Goal: Task Accomplishment & Management: Use online tool/utility

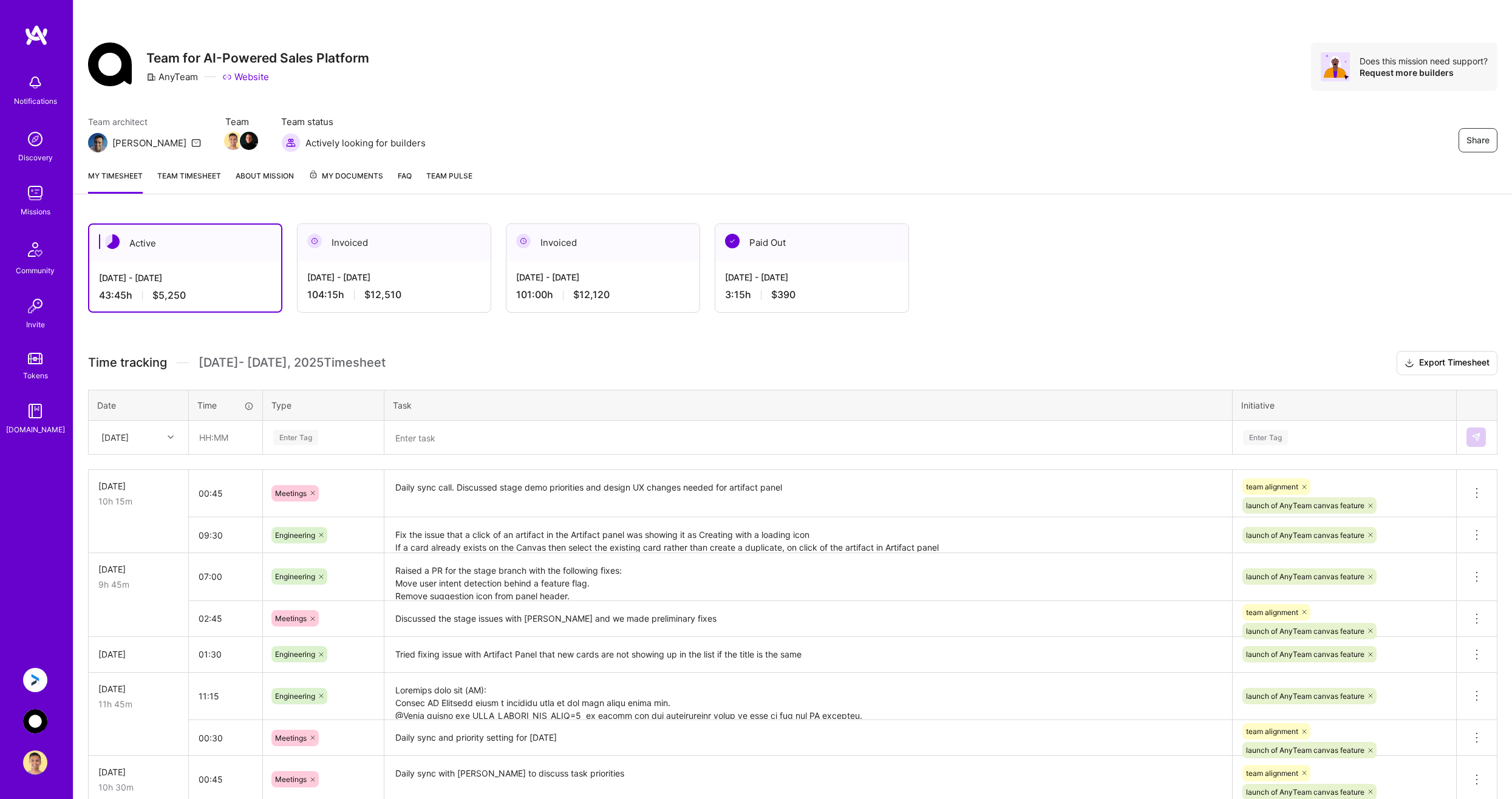
click at [40, 673] on img at bounding box center [35, 679] width 24 height 24
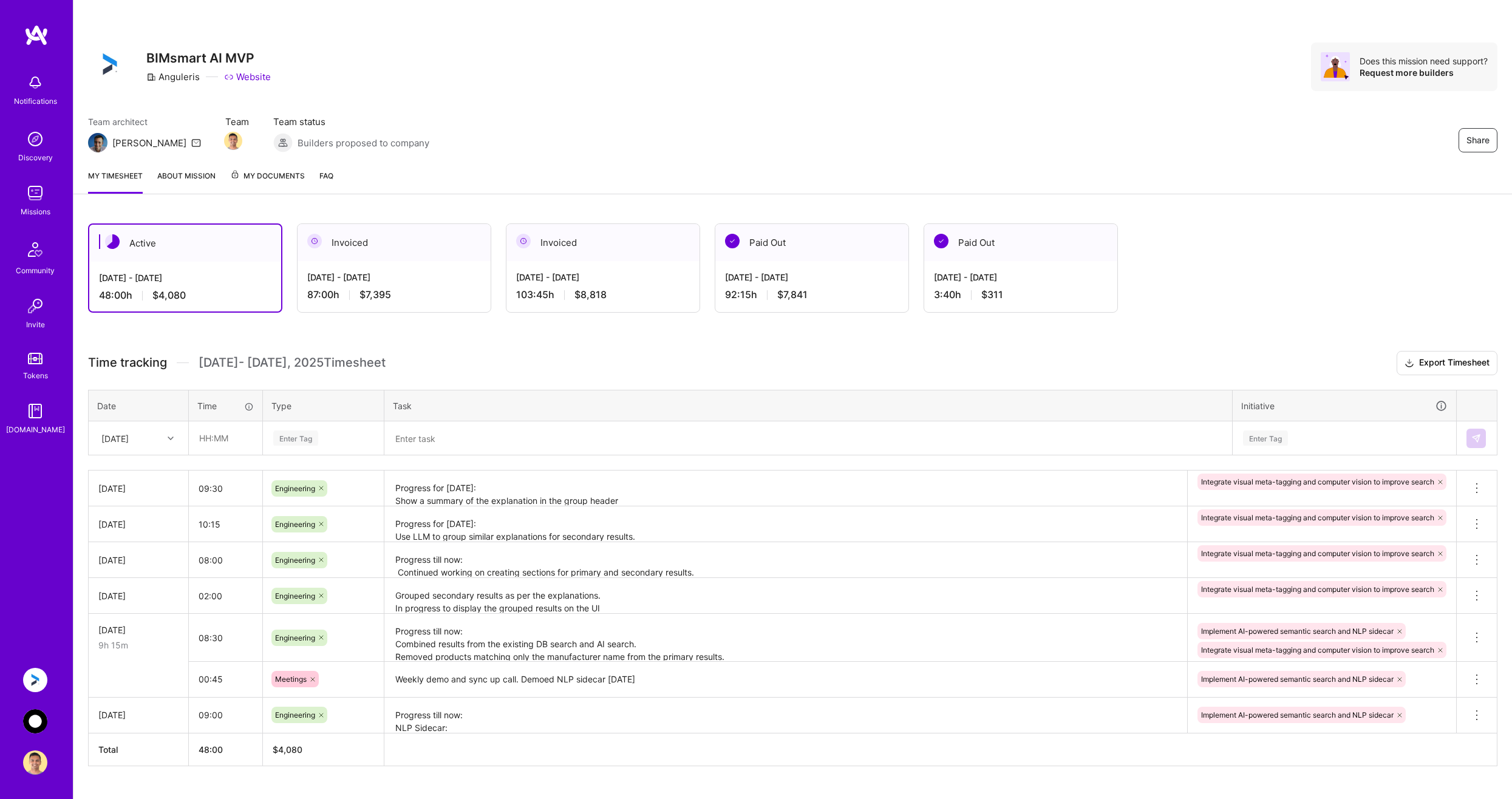
click at [652, 495] on textarea "Progress for [DATE]: Show a summary of the explanation in the group header Do n…" at bounding box center [786, 488] width 800 height 33
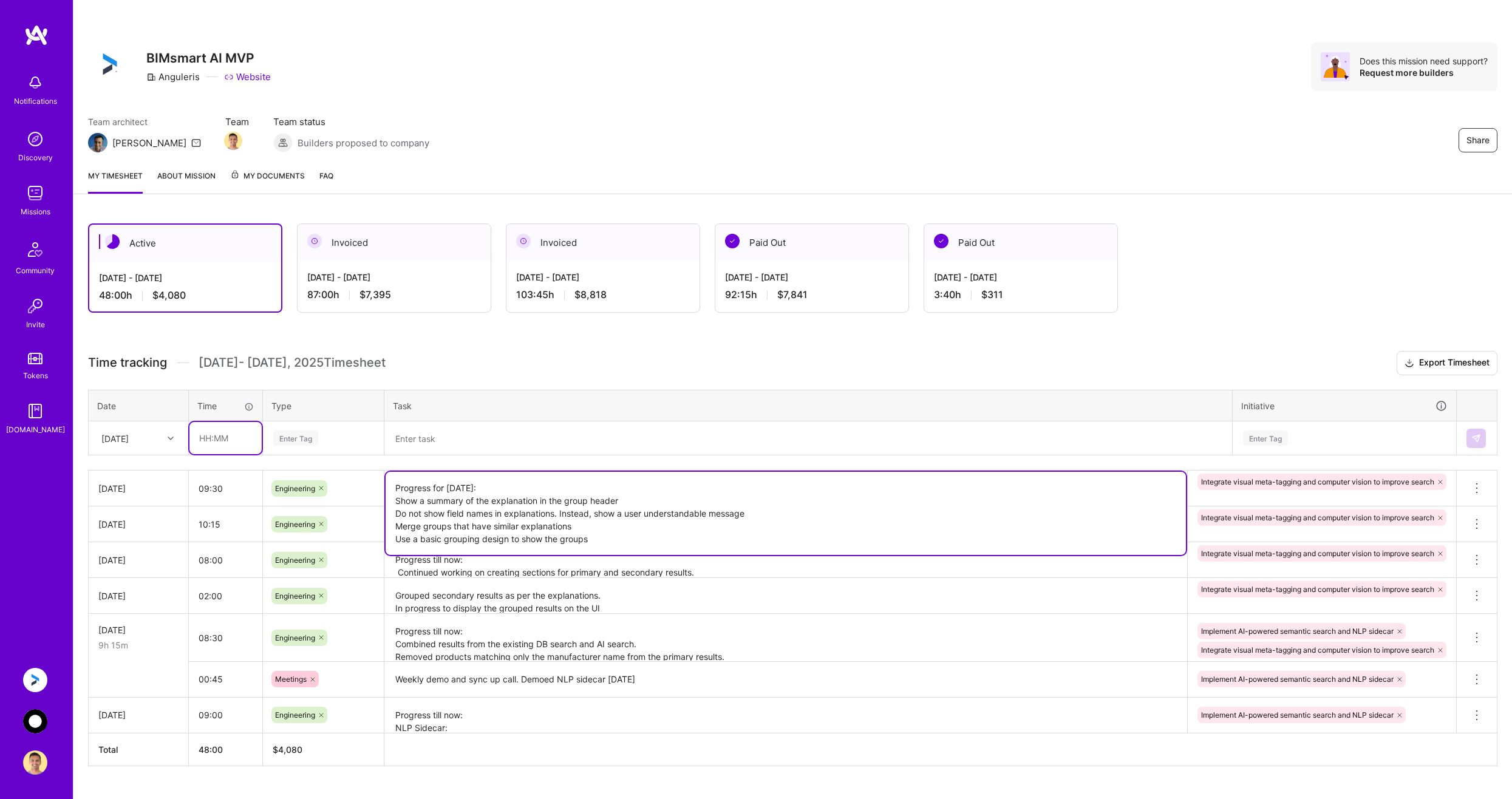
click at [226, 438] on input "text" at bounding box center [225, 438] width 72 height 32
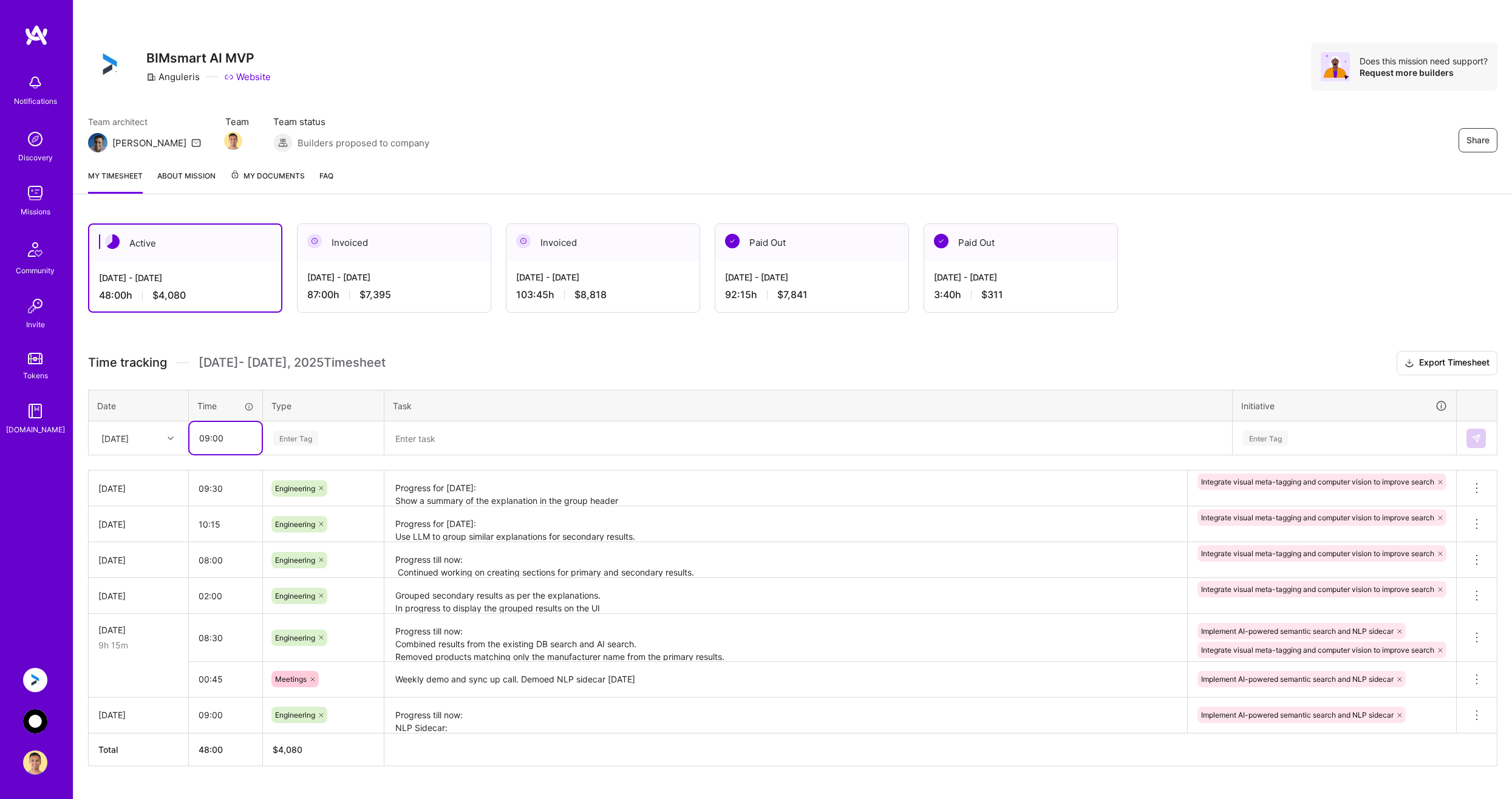
type input "09:00"
click at [317, 437] on div "Enter Tag" at bounding box center [296, 438] width 45 height 19
type input "eng"
click at [304, 474] on span "Engineering" at bounding box center [296, 478] width 52 height 16
click at [424, 442] on textarea at bounding box center [808, 438] width 845 height 32
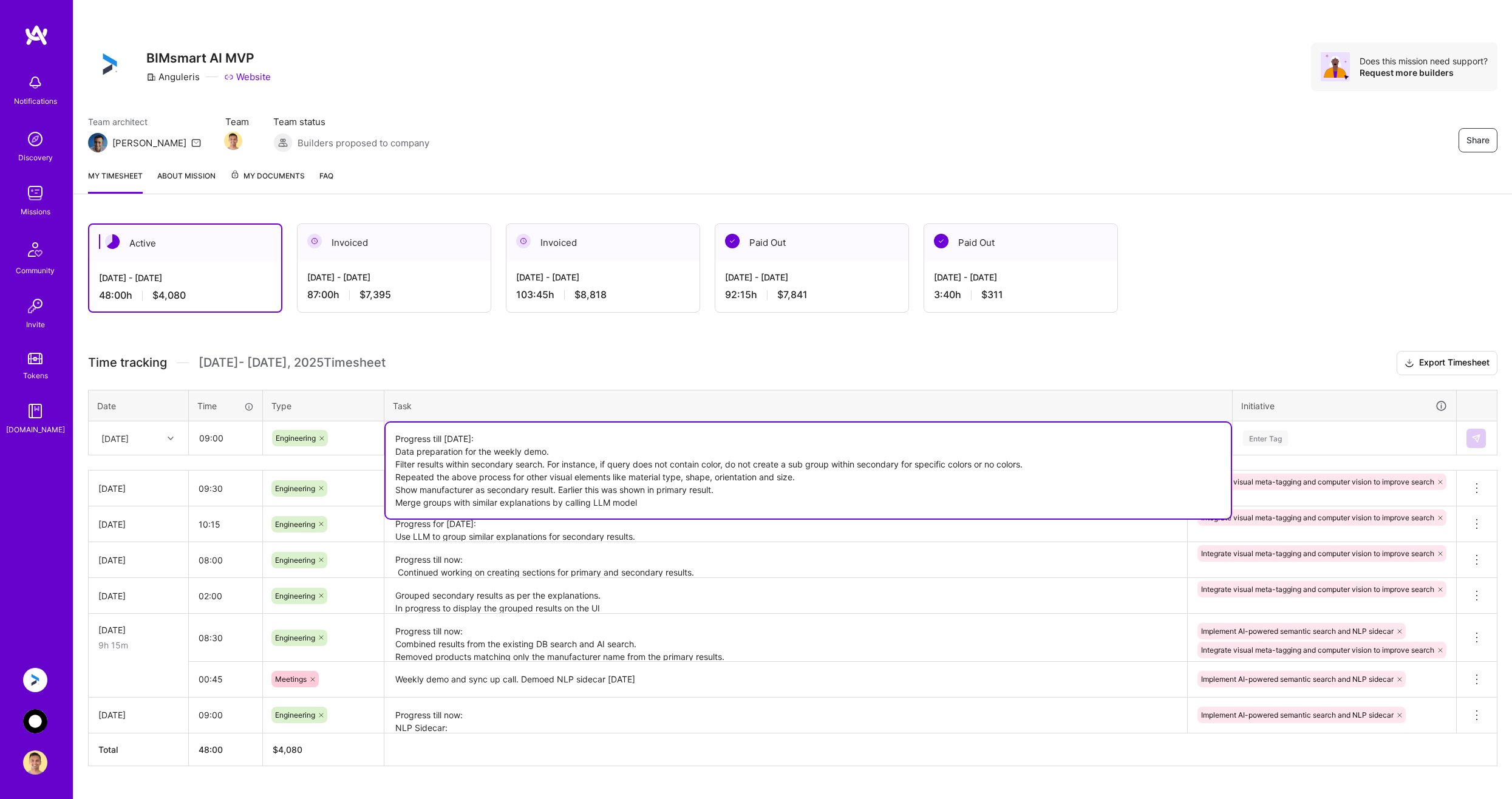
type textarea "Progress till [DATE]: Data preparation for the weekly demo. Filter results with…"
click at [1377, 437] on div "Enter Tag" at bounding box center [1344, 438] width 205 height 15
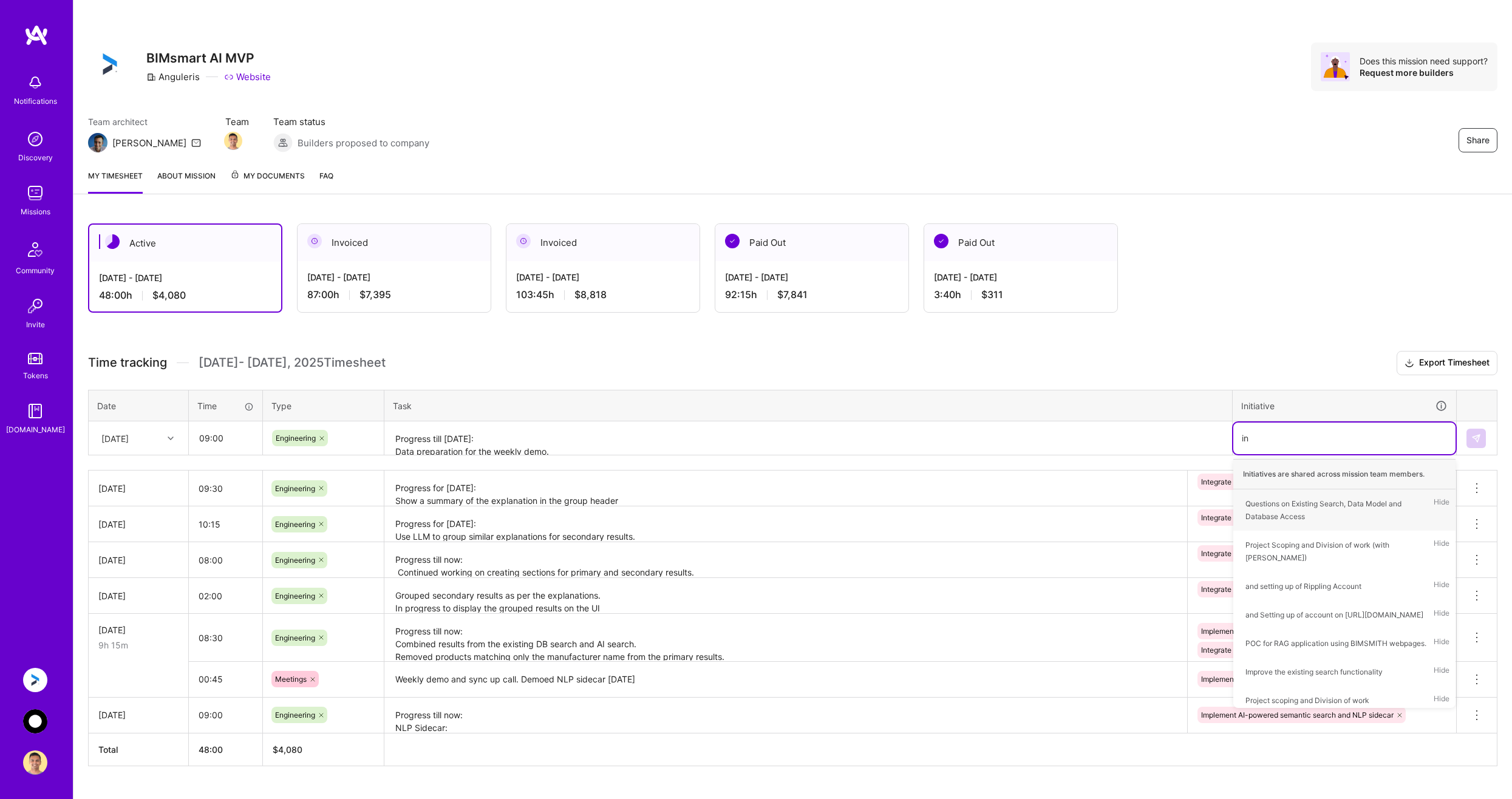
type input "int"
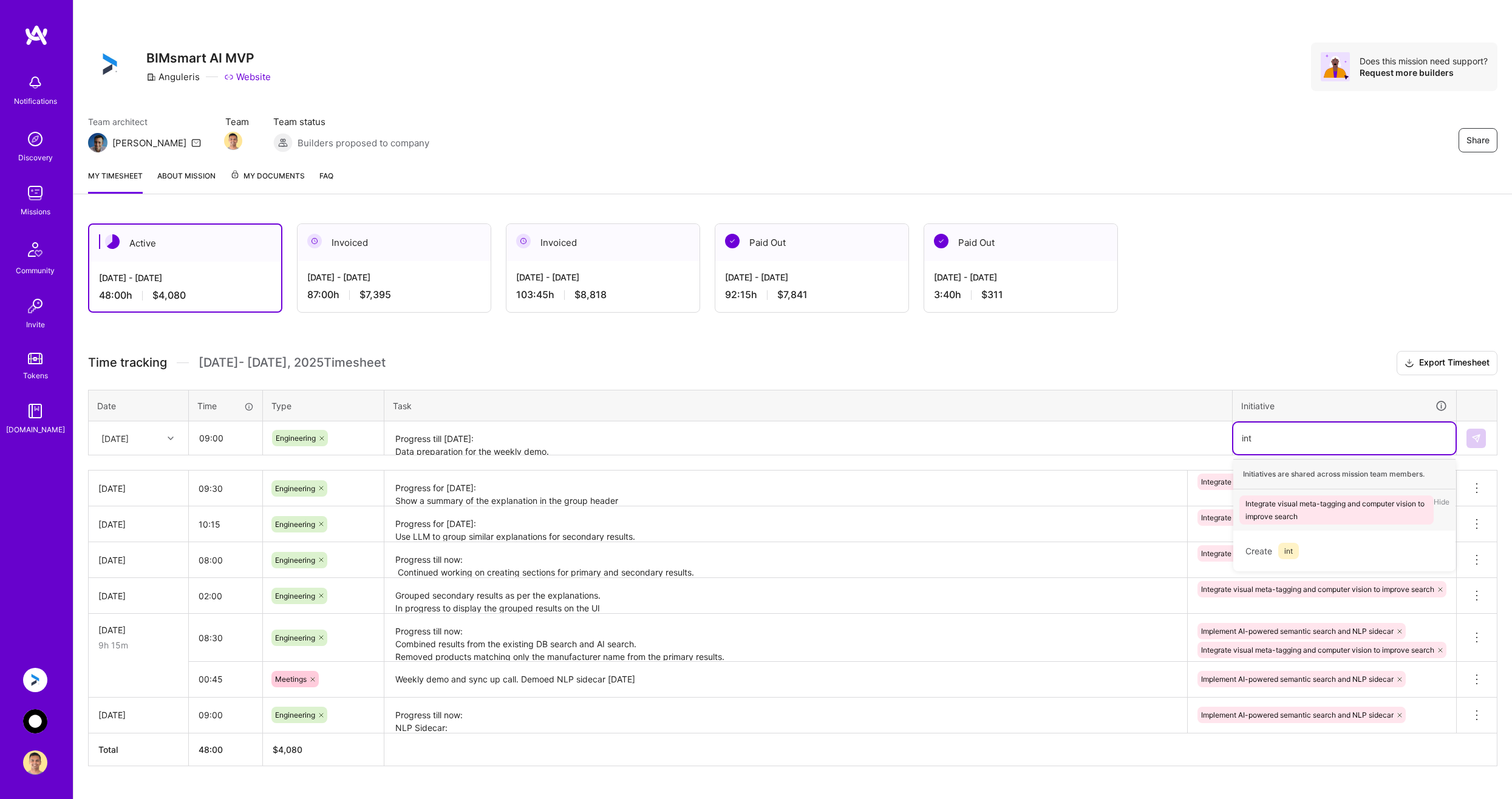
click at [1365, 511] on div "Integrate visual meta-tagging and computer vision to improve search" at bounding box center [1336, 510] width 182 height 25
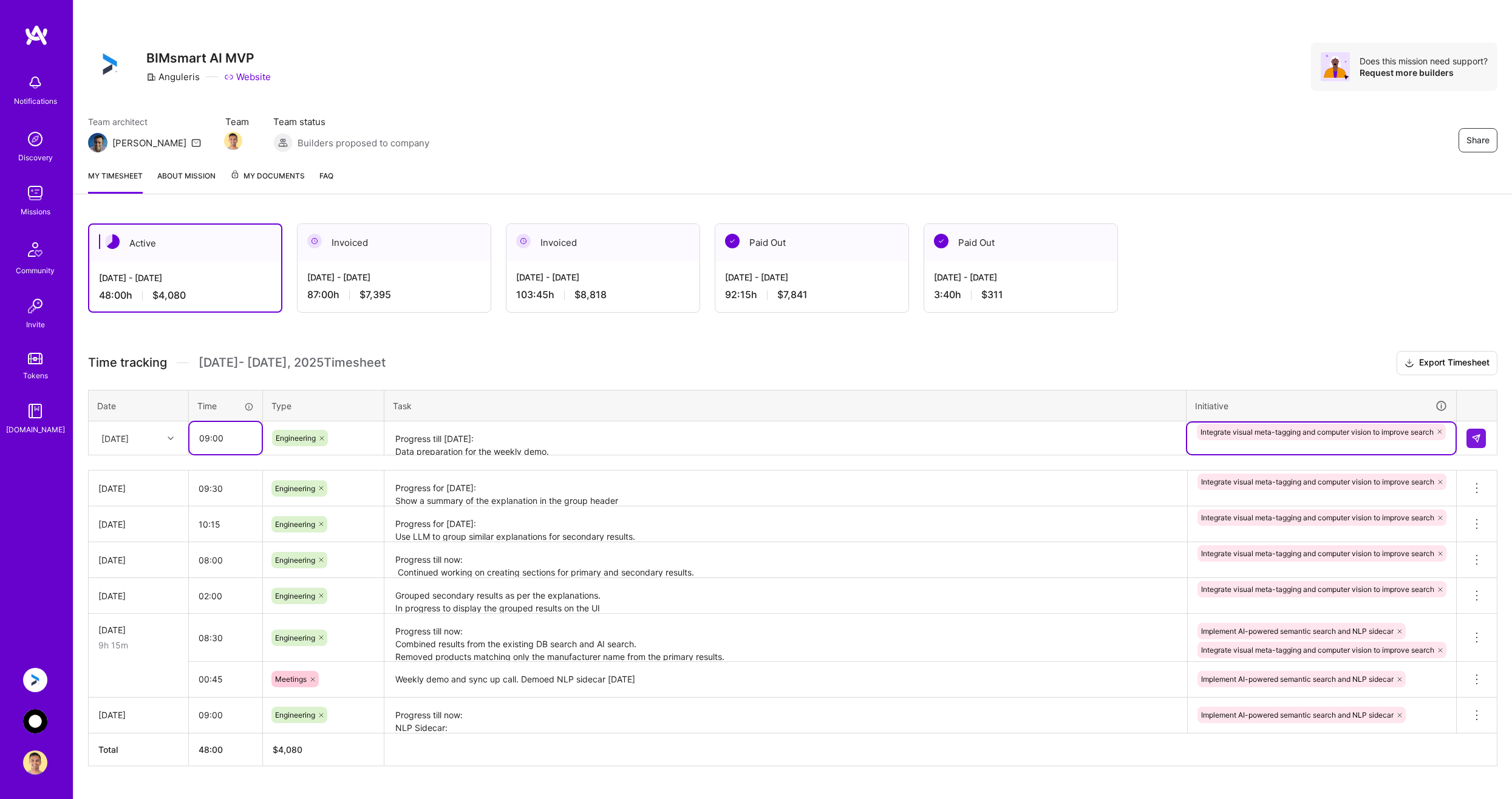
click at [235, 432] on input "09:00" at bounding box center [225, 438] width 72 height 32
type input "09:30"
click at [1479, 442] on img at bounding box center [1476, 438] width 10 height 10
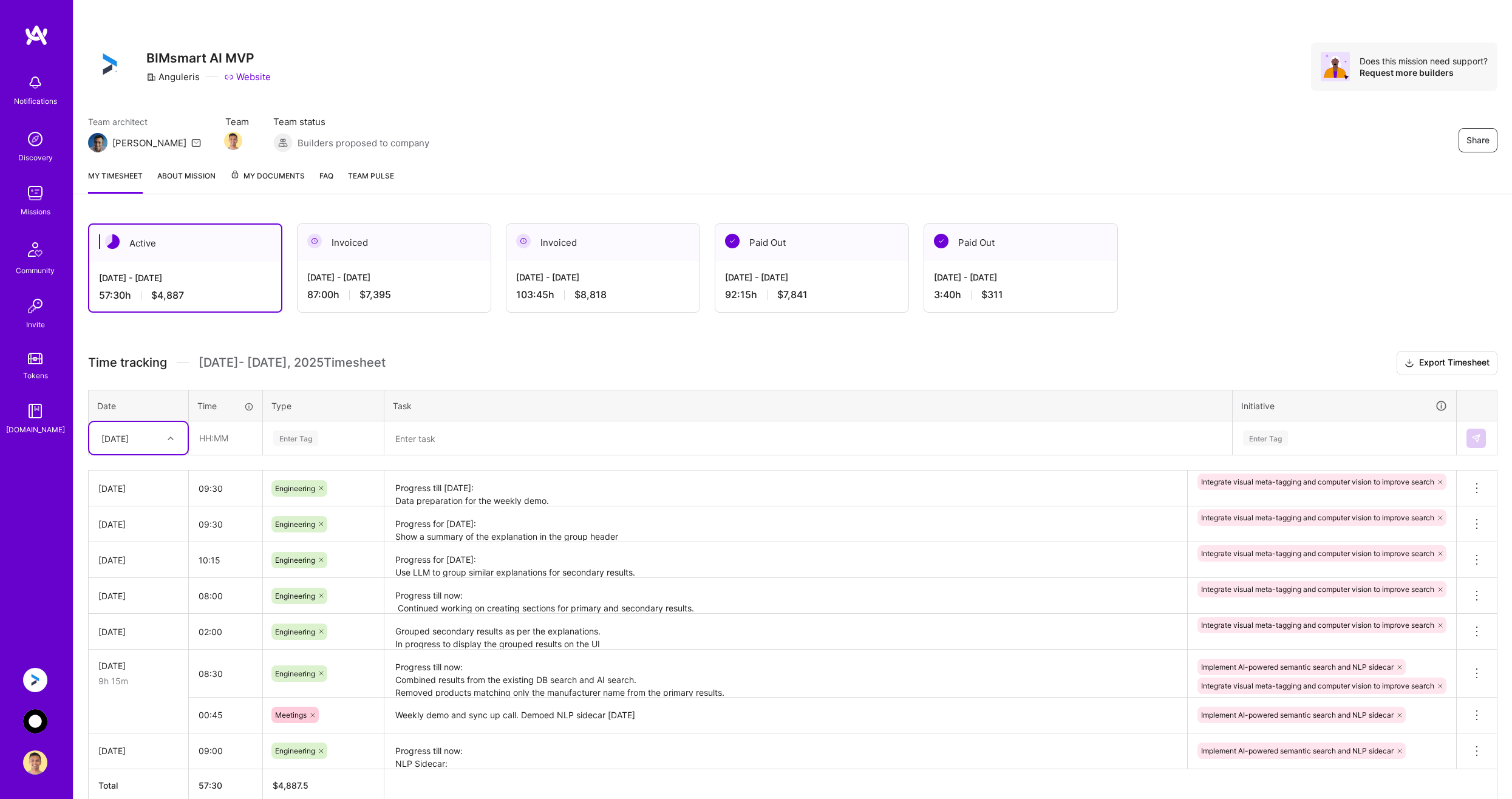
click at [37, 718] on img at bounding box center [35, 721] width 24 height 24
